Goal: Use online tool/utility: Utilize a website feature to perform a specific function

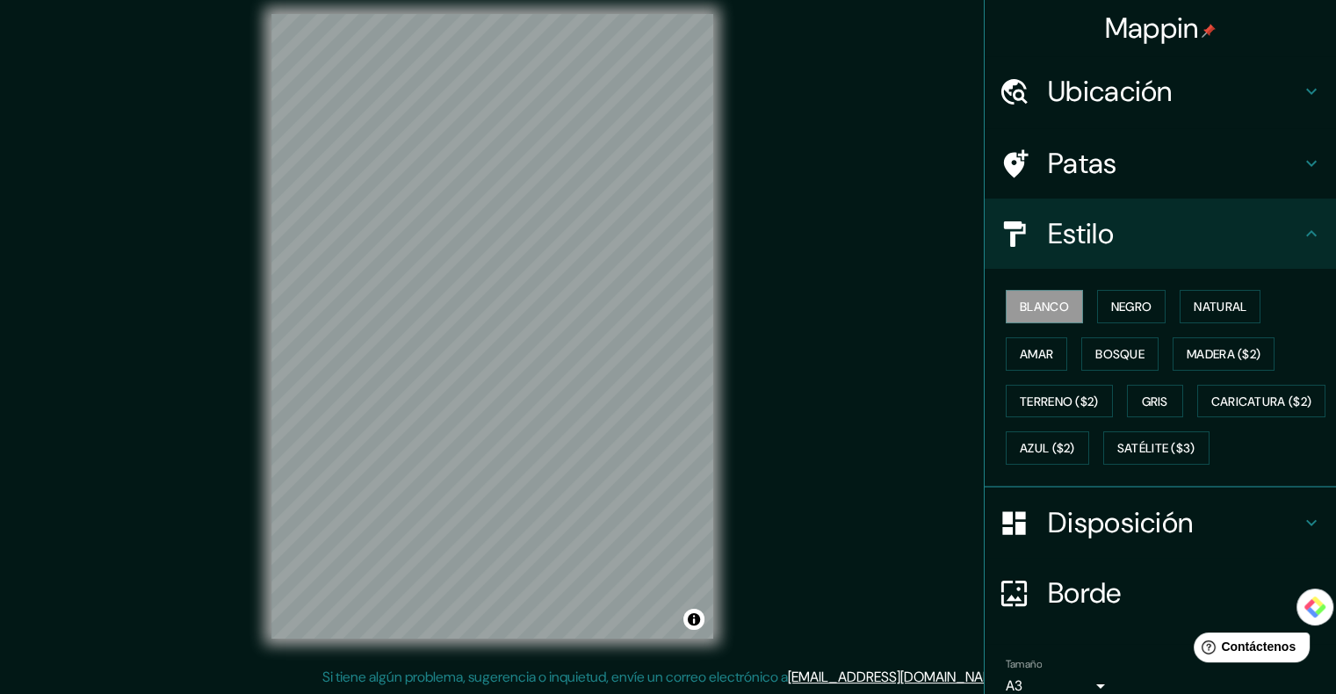
scroll to position [124, 0]
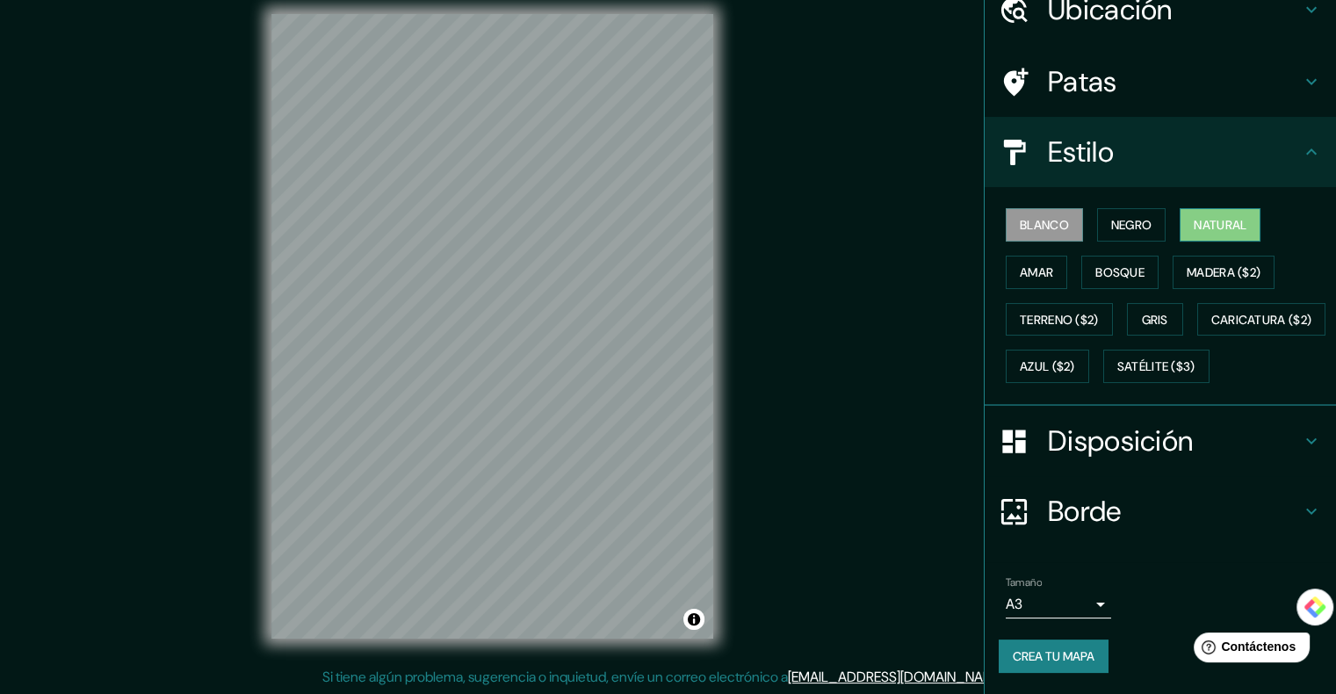
click at [1223, 217] on font "Natural" at bounding box center [1220, 225] width 53 height 16
click at [1099, 445] on font "Disposición" at bounding box center [1120, 441] width 145 height 37
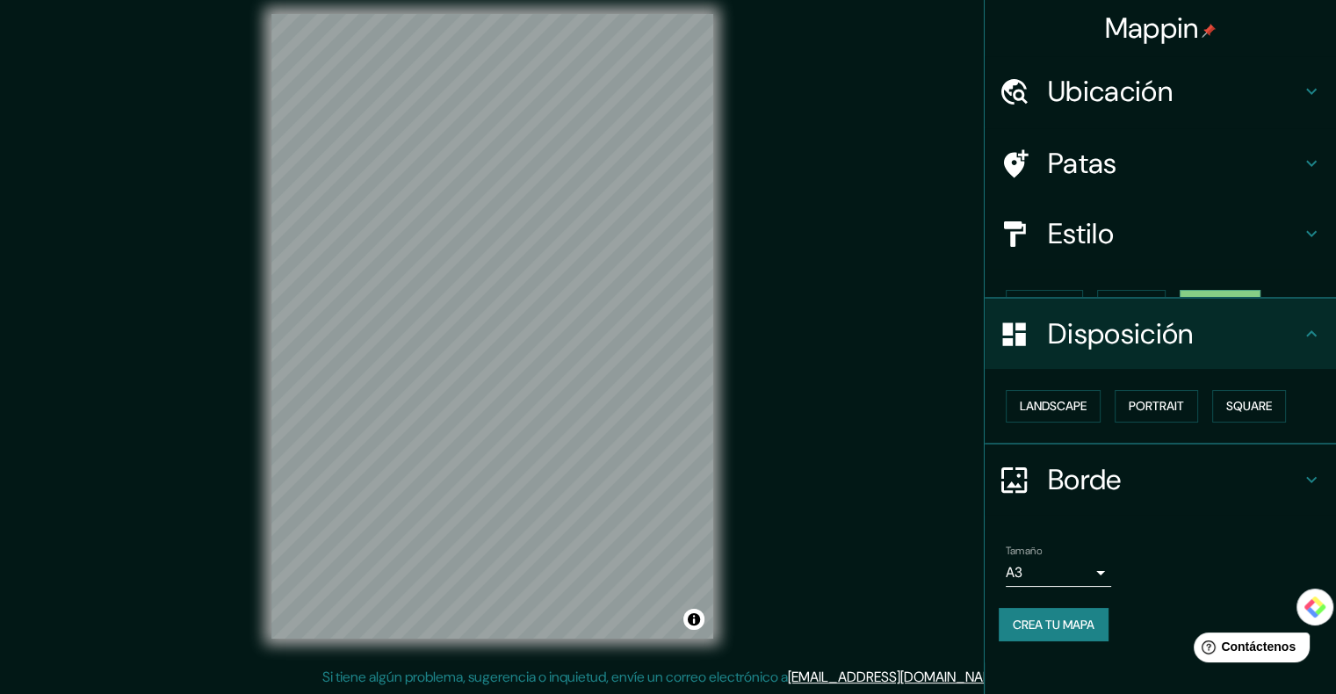
scroll to position [0, 0]
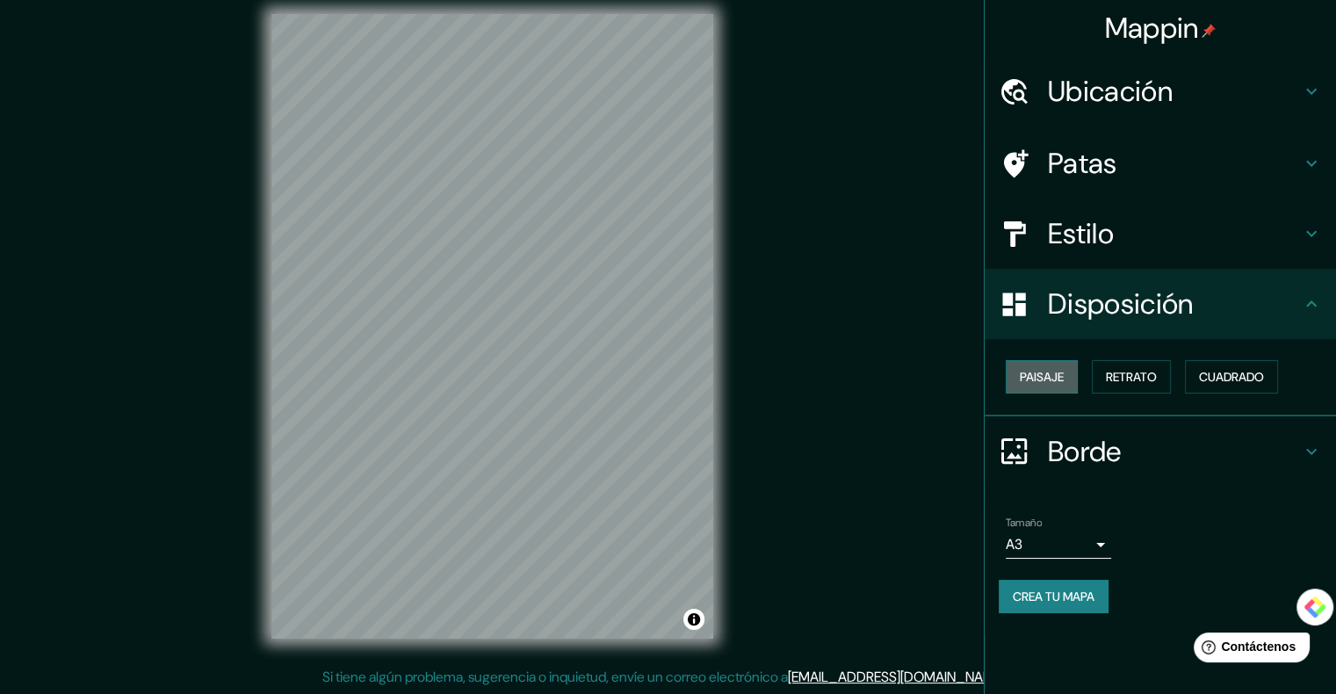
click at [1049, 369] on font "Paisaje" at bounding box center [1042, 377] width 44 height 16
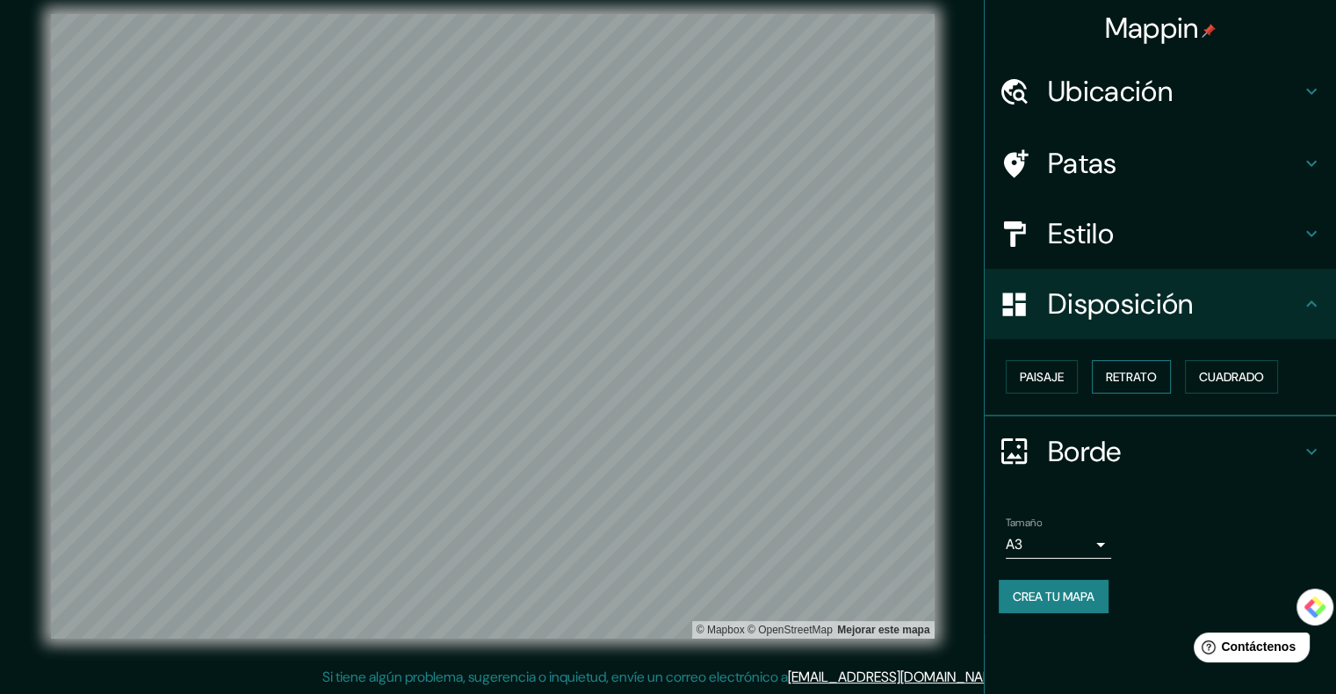
click at [1126, 380] on font "Retrato" at bounding box center [1131, 377] width 51 height 16
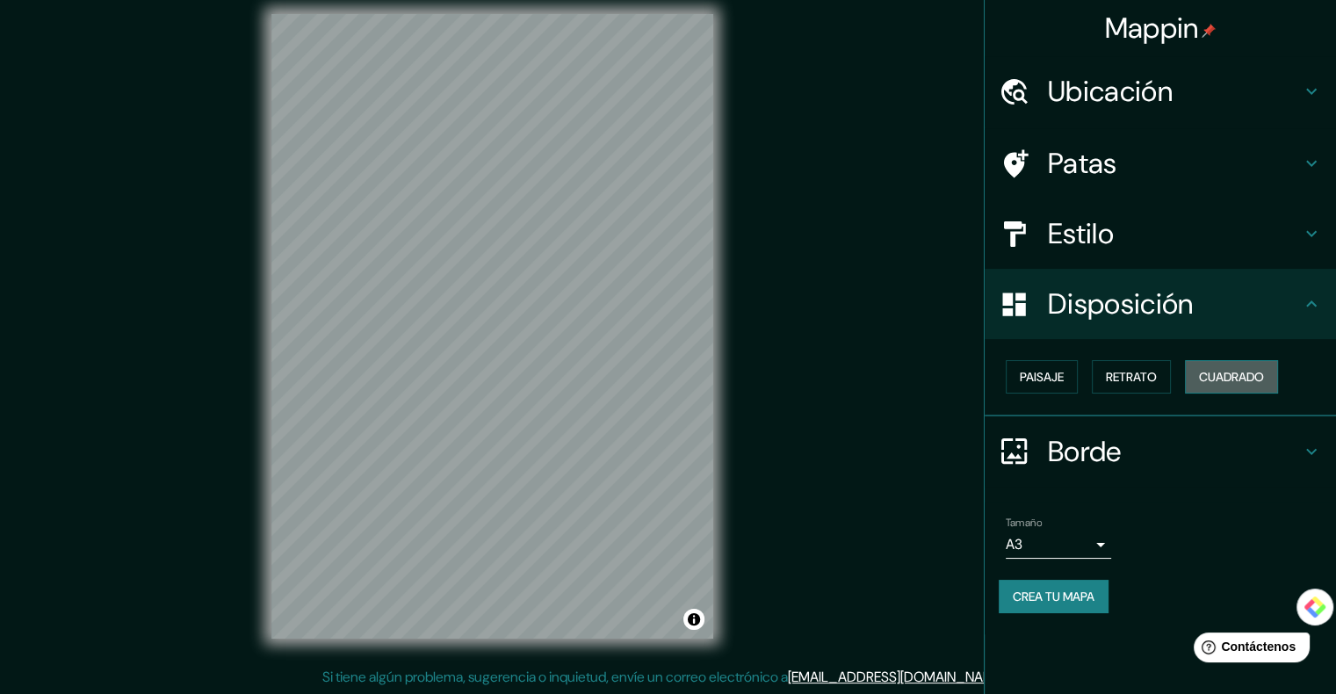
click at [1233, 377] on font "Cuadrado" at bounding box center [1231, 377] width 65 height 16
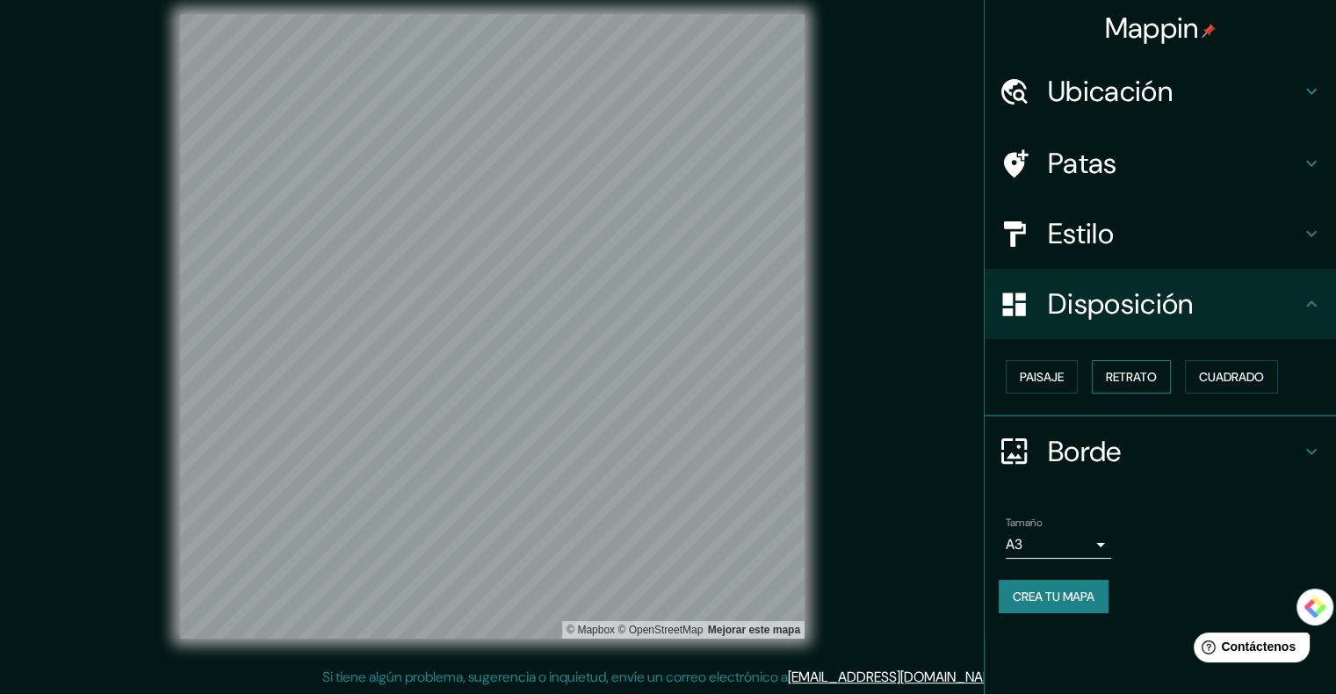
click at [1135, 372] on font "Retrato" at bounding box center [1131, 377] width 51 height 16
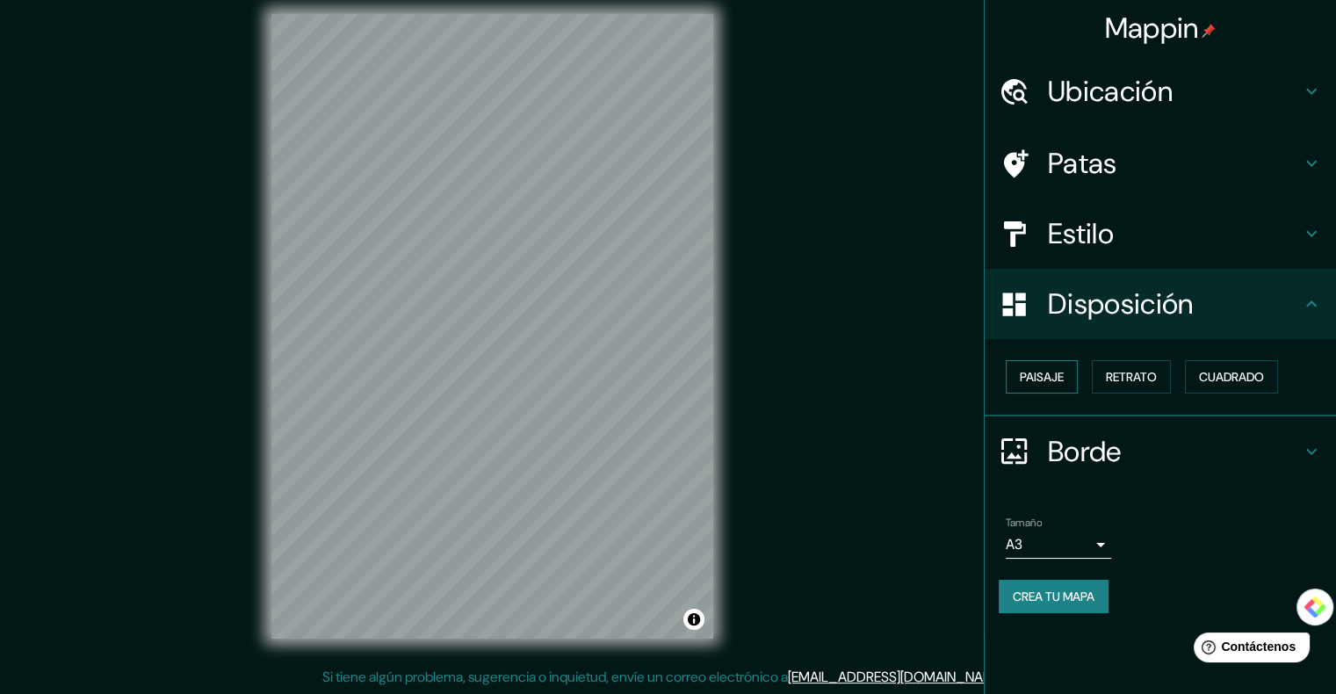
click at [1045, 380] on font "Paisaje" at bounding box center [1042, 377] width 44 height 16
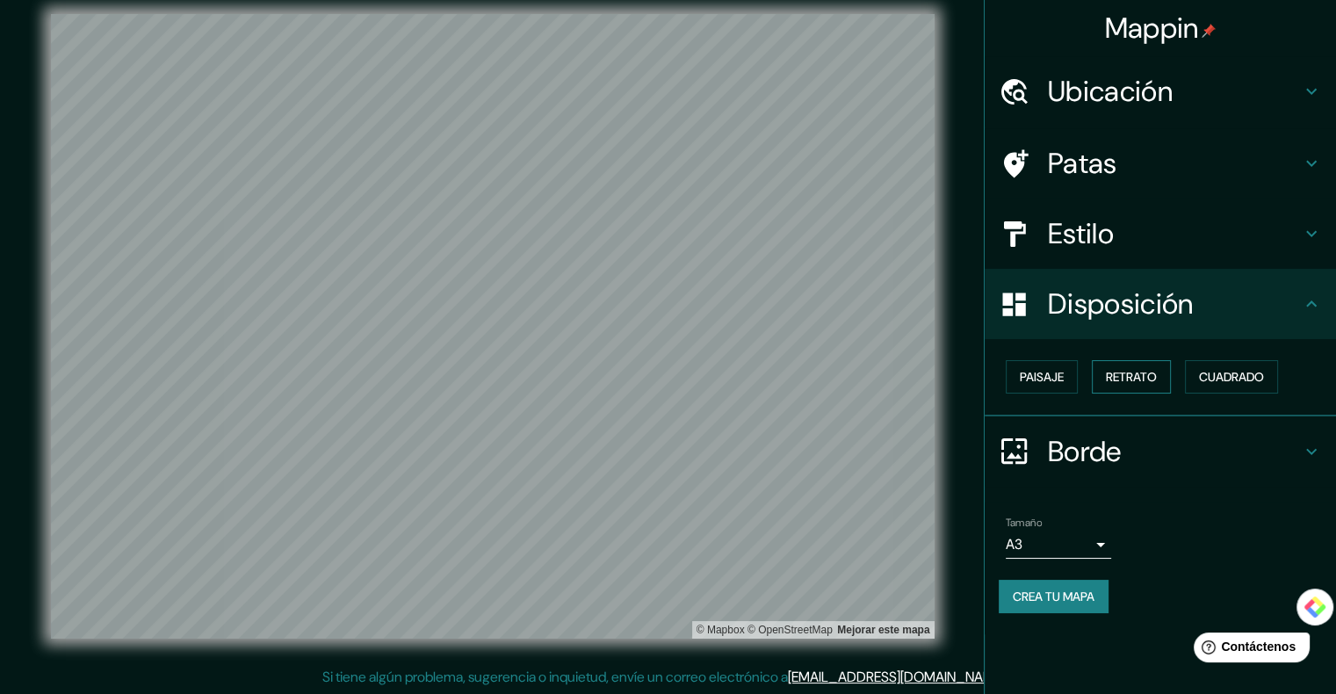
click at [1138, 373] on font "Retrato" at bounding box center [1131, 377] width 51 height 16
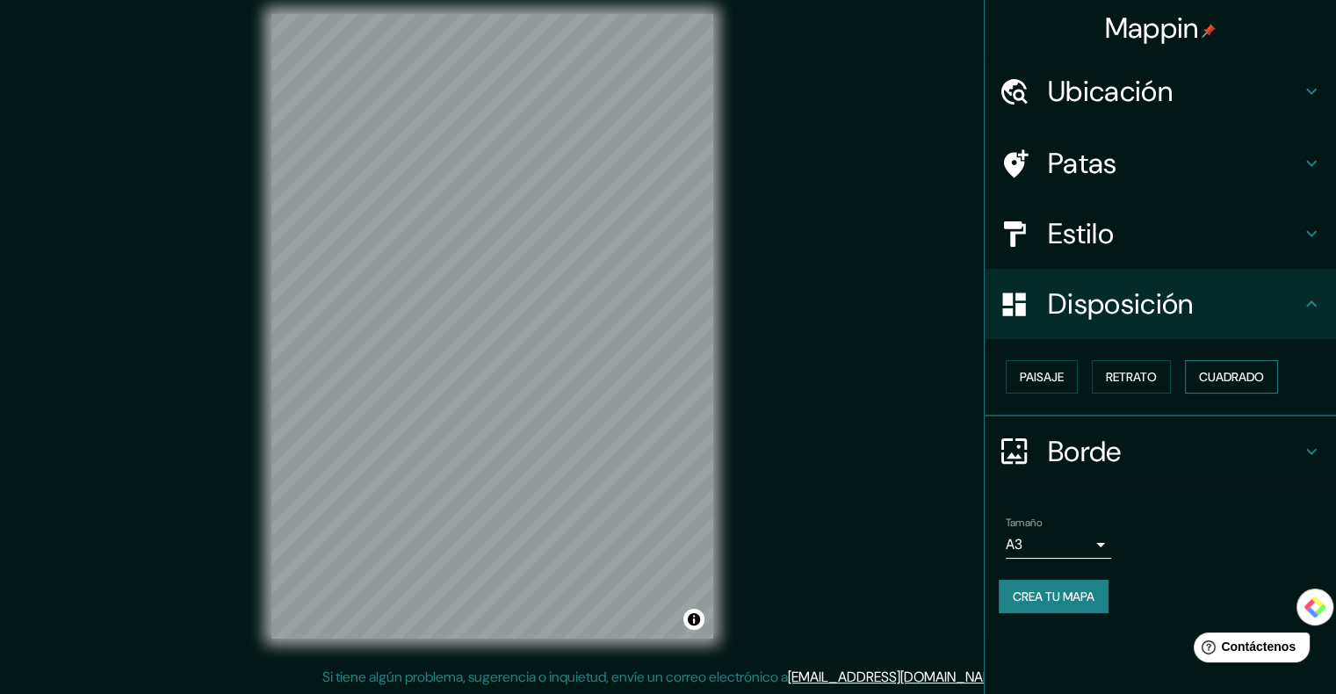
click at [1236, 387] on font "Cuadrado" at bounding box center [1231, 377] width 65 height 23
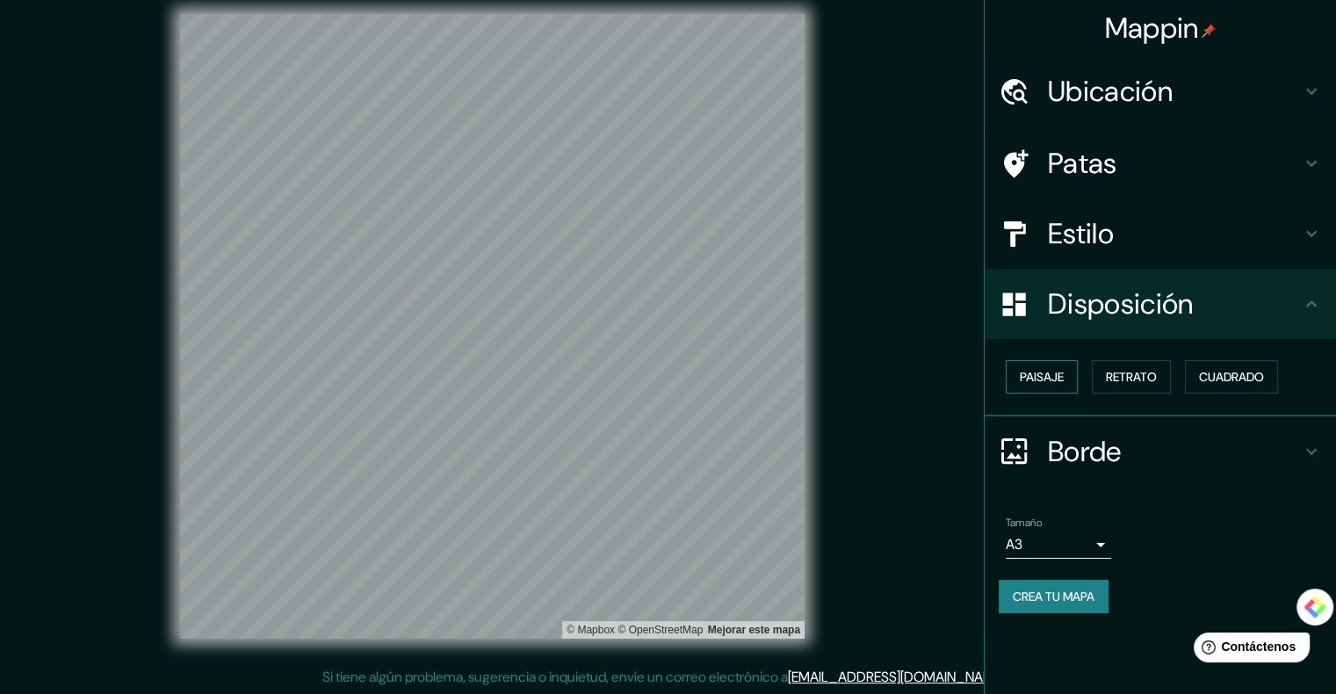
click at [1056, 373] on font "Paisaje" at bounding box center [1042, 377] width 44 height 16
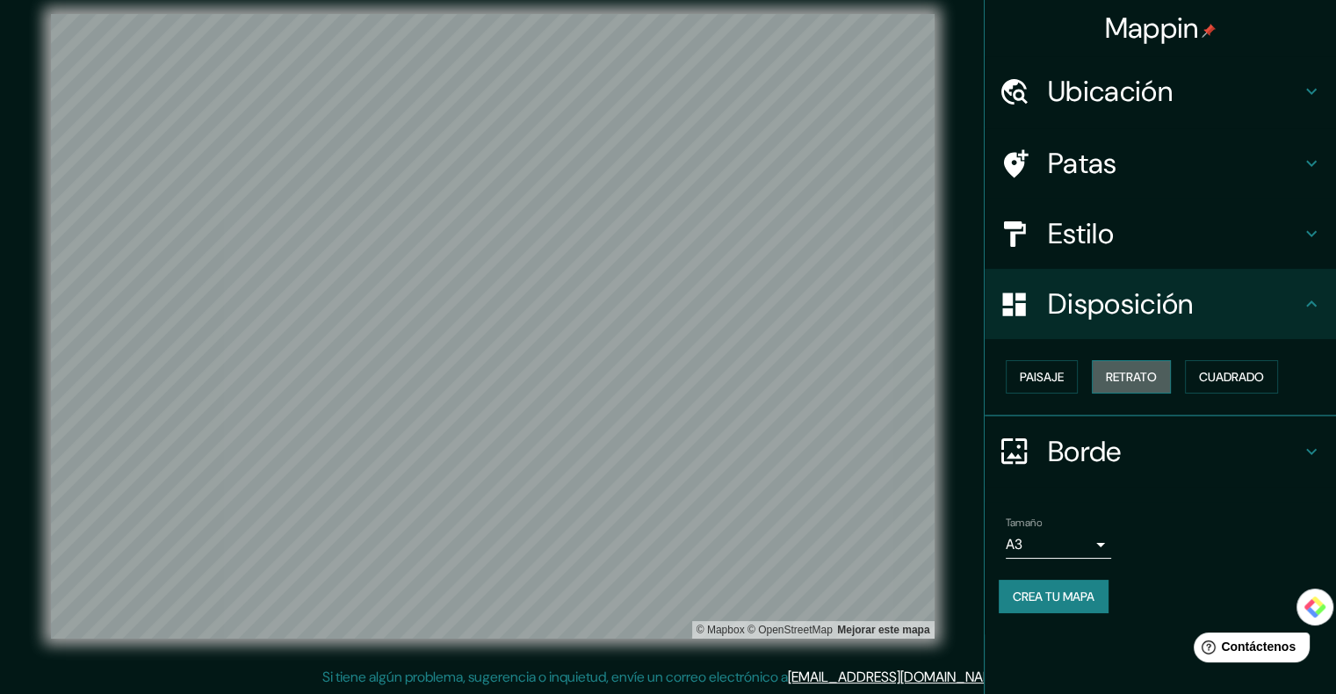
click at [1149, 381] on font "Retrato" at bounding box center [1131, 377] width 51 height 16
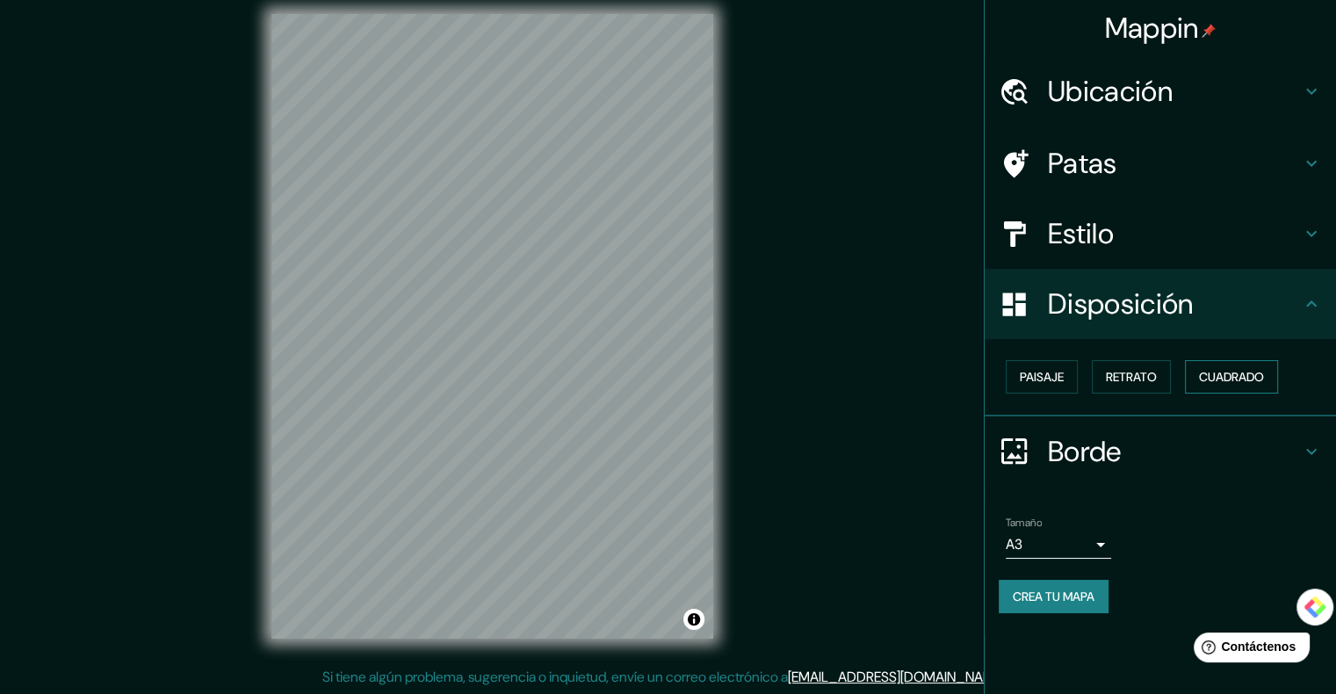
click at [1230, 387] on font "Cuadrado" at bounding box center [1231, 377] width 65 height 23
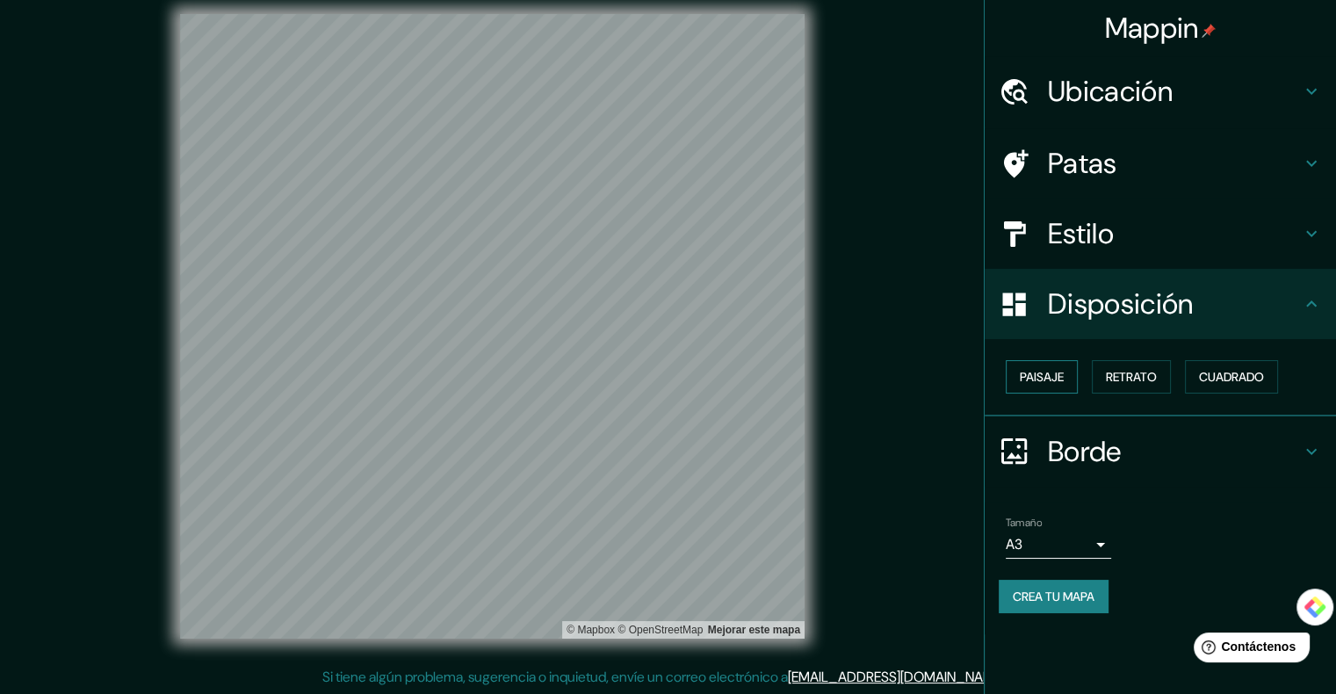
click at [1053, 369] on font "Paisaje" at bounding box center [1042, 377] width 44 height 16
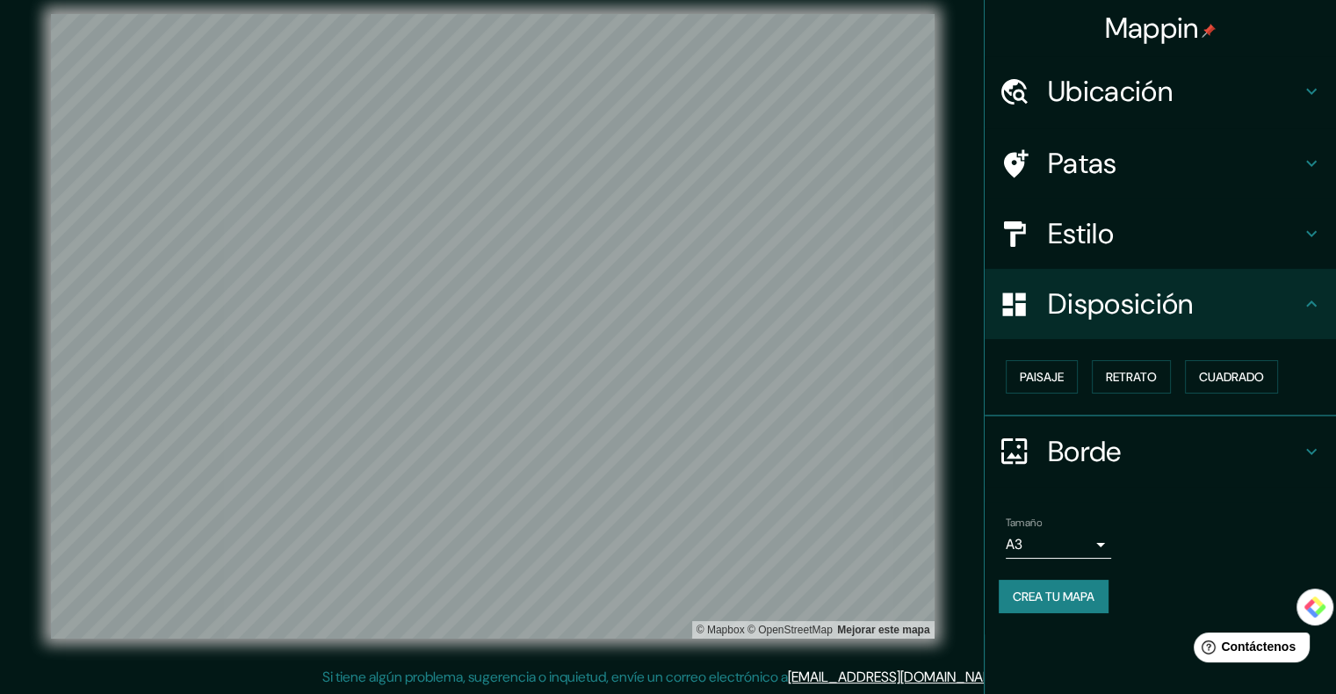
click at [1101, 459] on font "Borde" at bounding box center [1085, 451] width 74 height 37
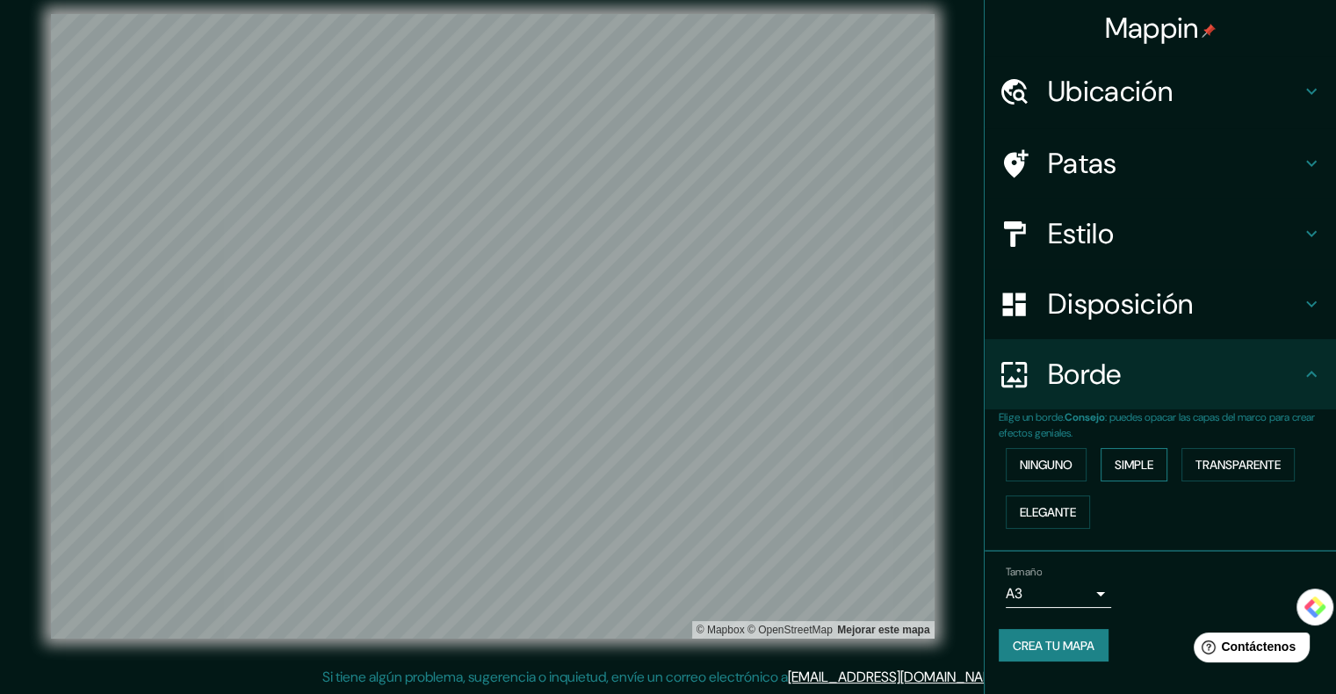
click at [1143, 454] on font "Simple" at bounding box center [1134, 464] width 39 height 23
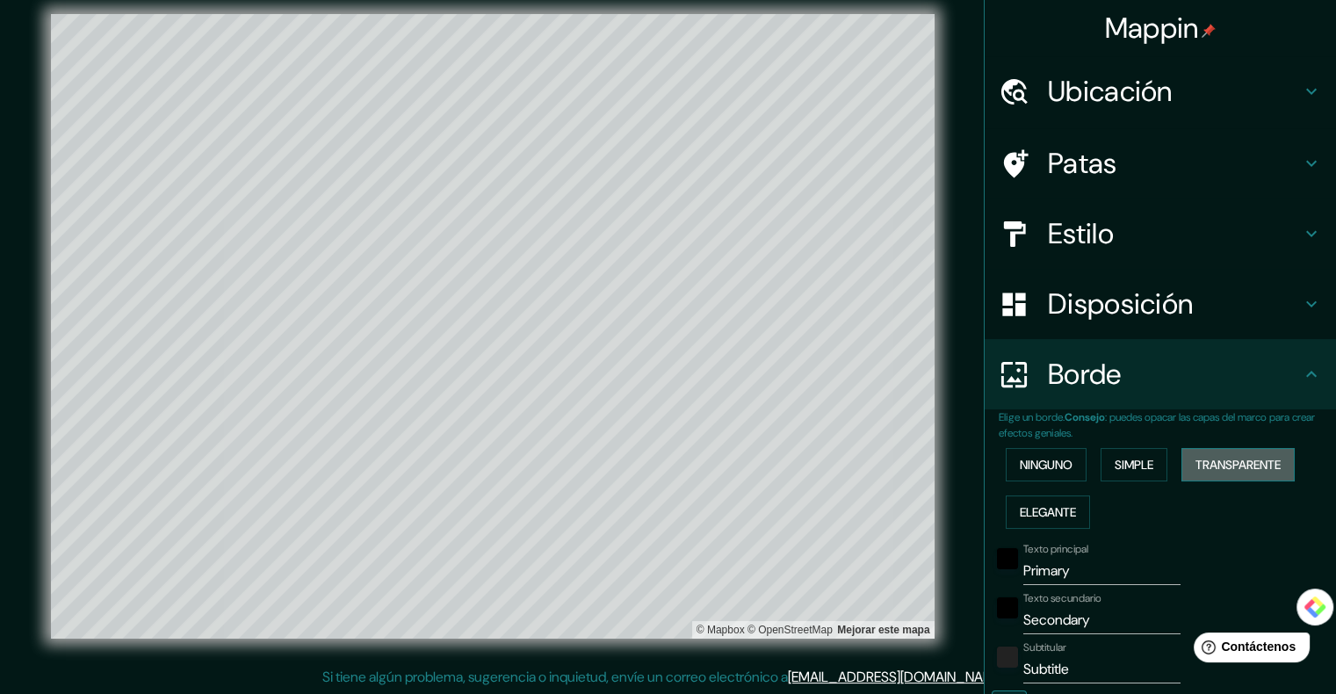
click at [1237, 464] on font "Transparente" at bounding box center [1238, 465] width 85 height 16
click at [1047, 511] on font "Elegante" at bounding box center [1048, 512] width 56 height 16
click at [1034, 466] on font "Ninguno" at bounding box center [1046, 465] width 53 height 16
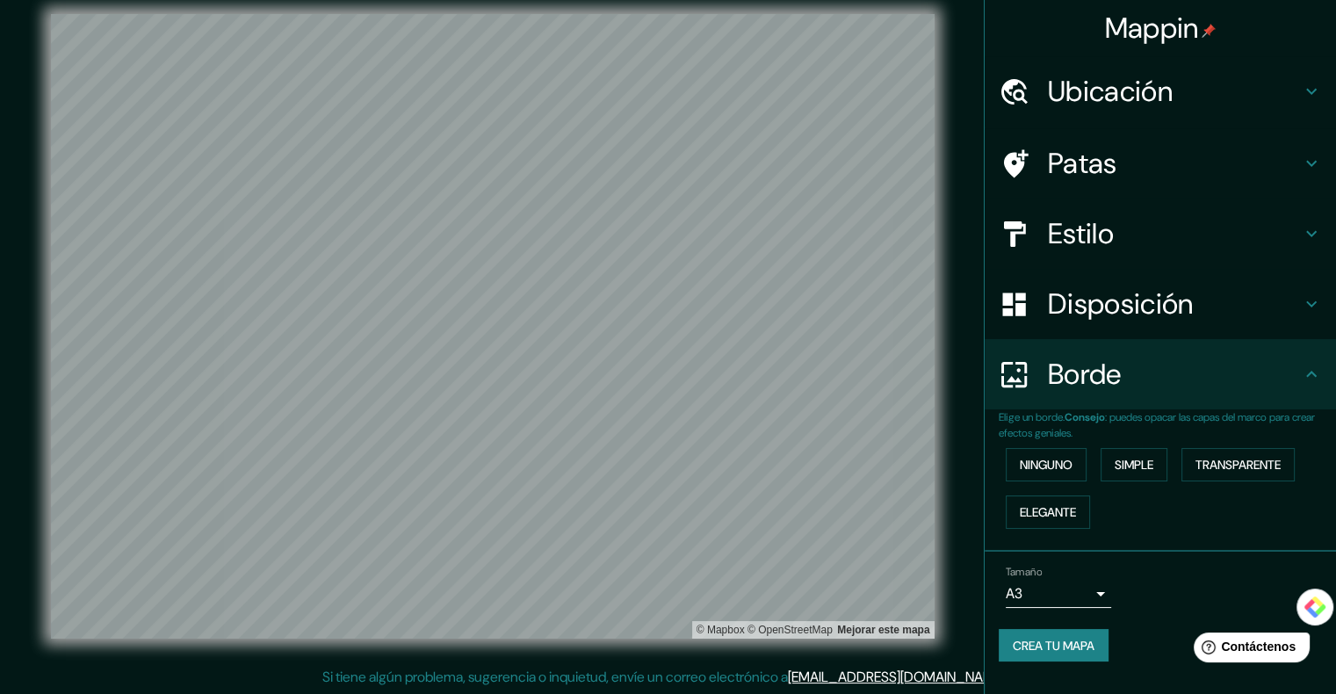
click at [1068, 650] on font "Crea tu mapa" at bounding box center [1054, 646] width 82 height 16
click at [1078, 645] on font "Crea tu mapa" at bounding box center [1054, 646] width 82 height 16
click at [1055, 644] on font "Crea tu mapa" at bounding box center [1054, 646] width 82 height 16
click at [1075, 641] on font "Crea tu mapa" at bounding box center [1054, 646] width 82 height 16
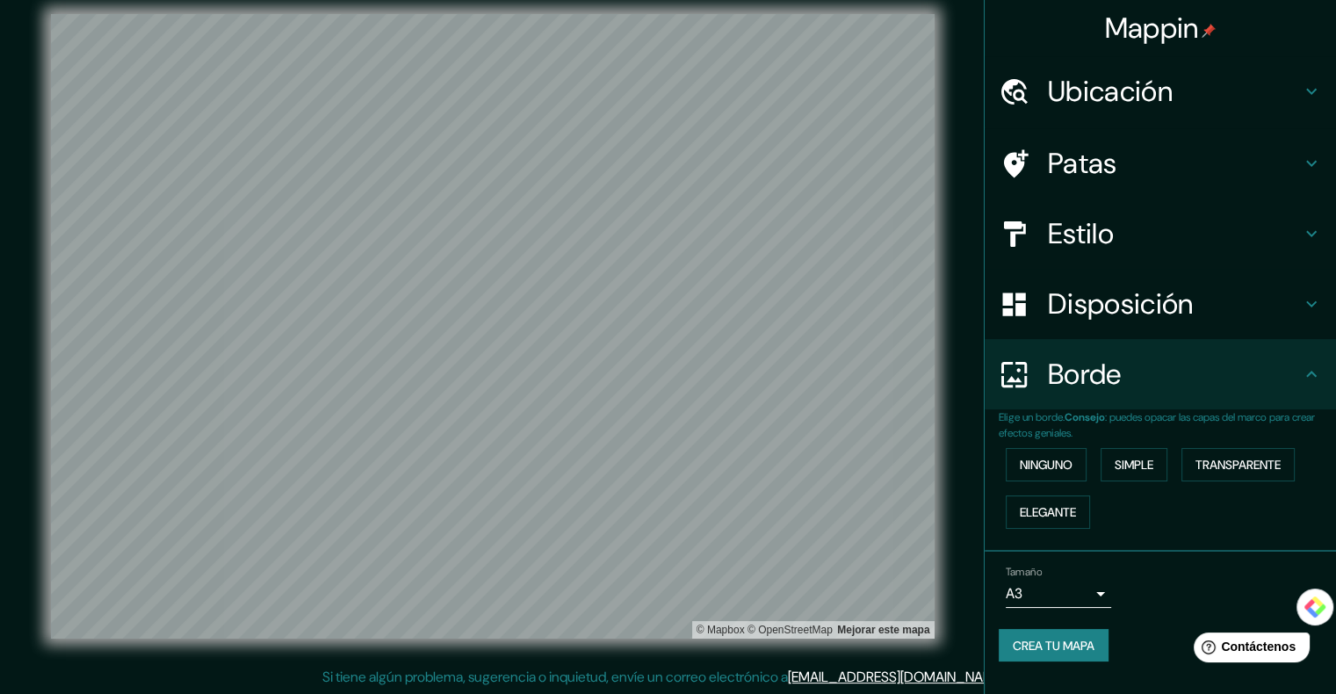
click at [1079, 641] on font "Crea tu mapa" at bounding box center [1054, 646] width 82 height 16
